Goal: Information Seeking & Learning: Learn about a topic

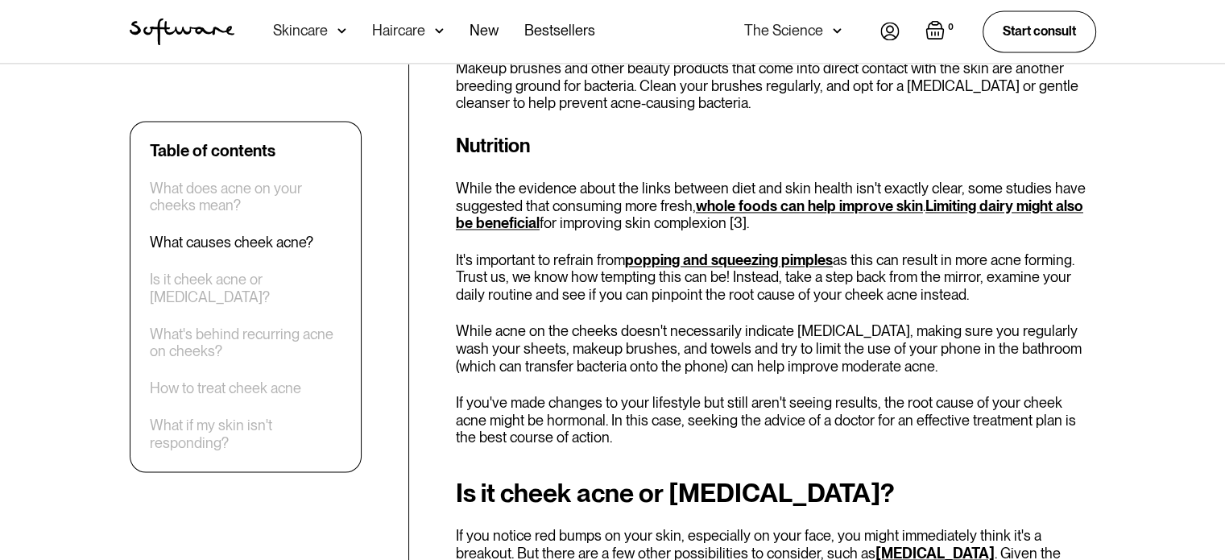
scroll to position [2533, 0]
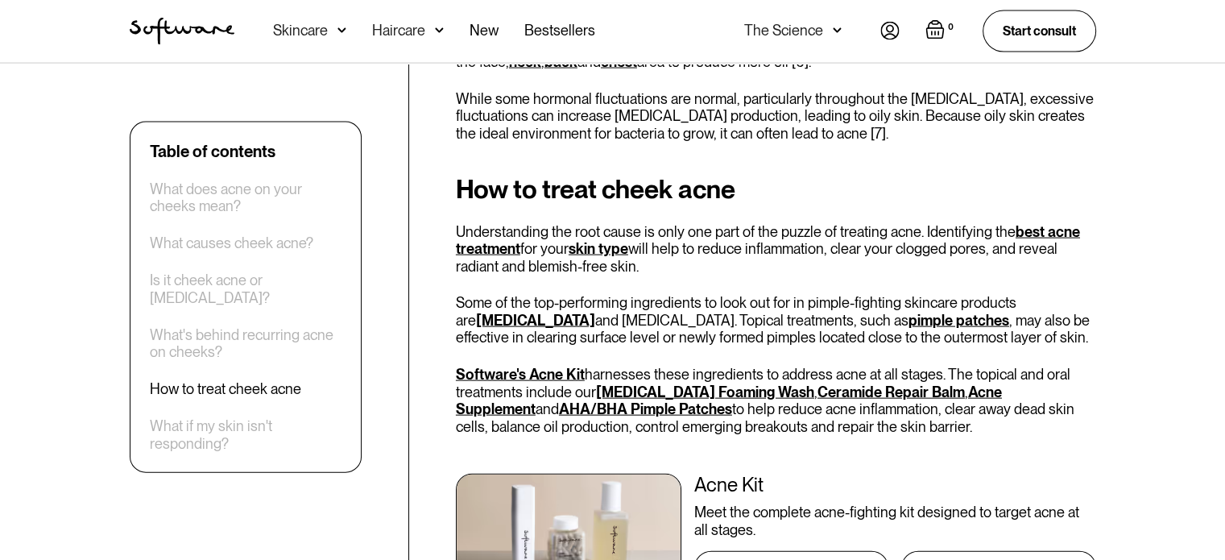
scroll to position [3436, 0]
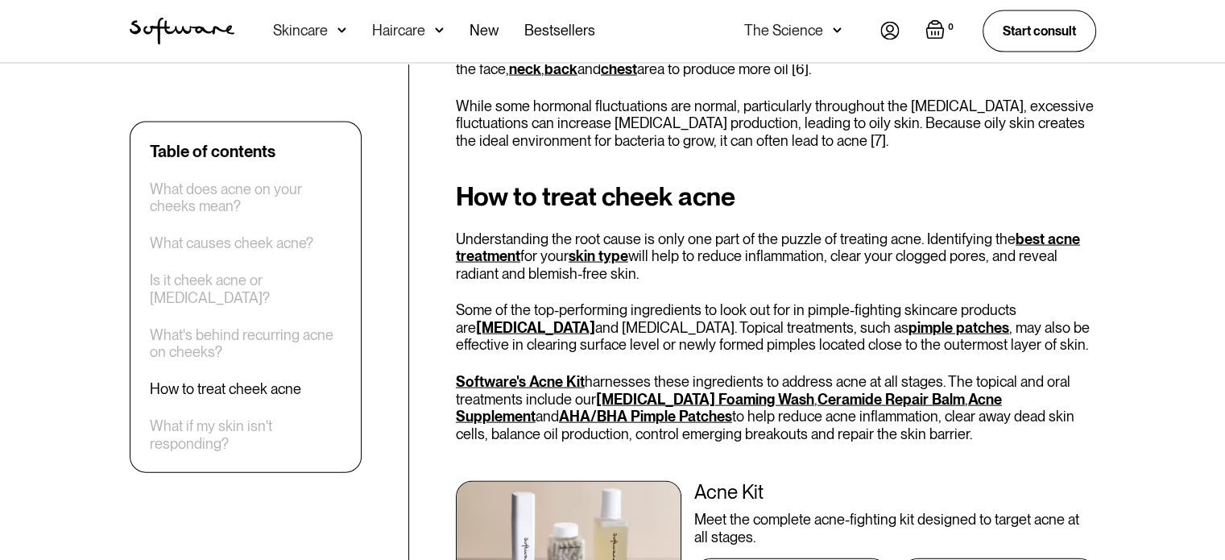
click at [600, 249] on link "skin type" at bounding box center [598, 255] width 60 height 17
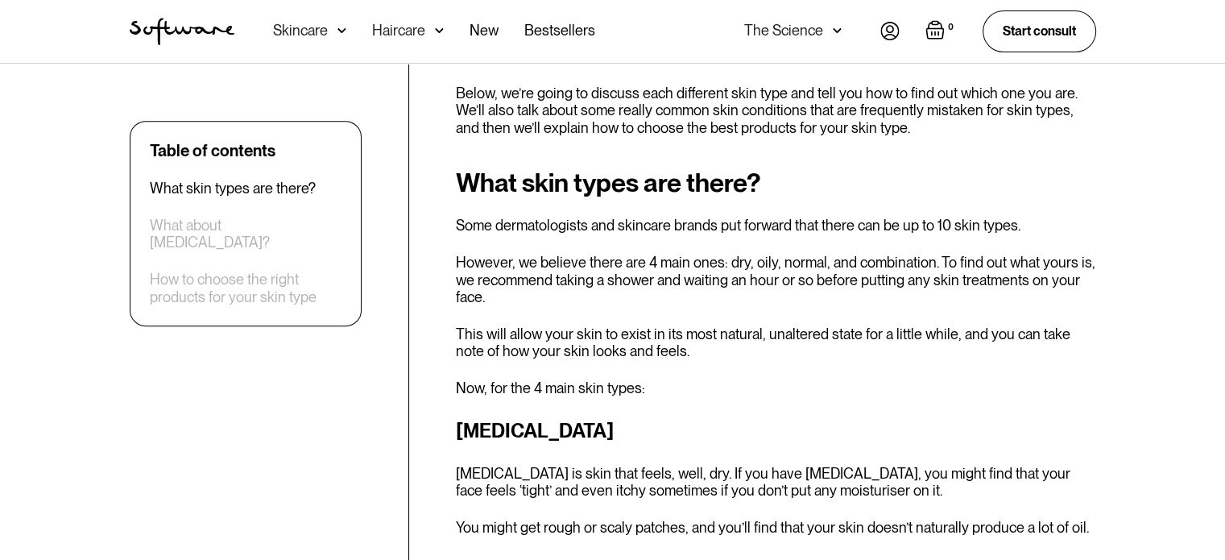
scroll to position [682, 0]
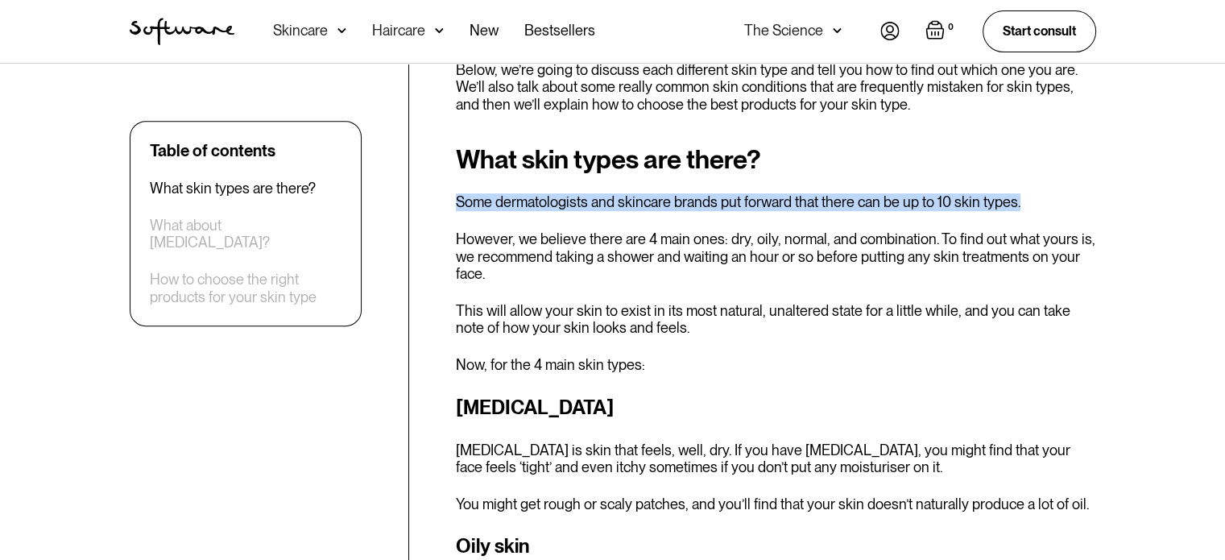
drag, startPoint x: 1223, startPoint y: 142, endPoint x: 1226, endPoint y: 167, distance: 25.2
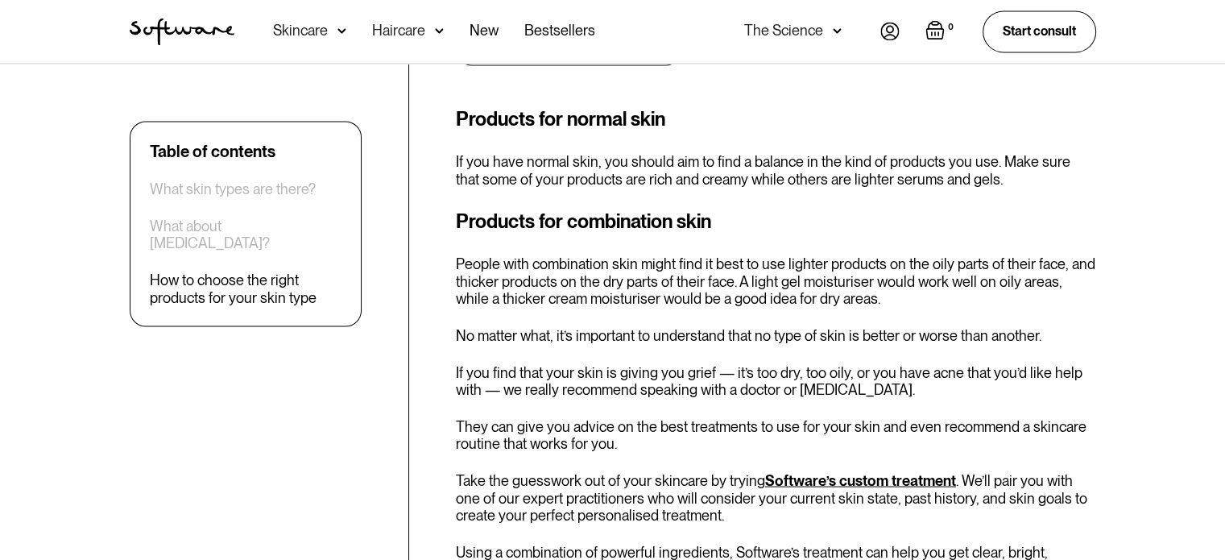
scroll to position [2993, 0]
